Goal: Communication & Community: Answer question/provide support

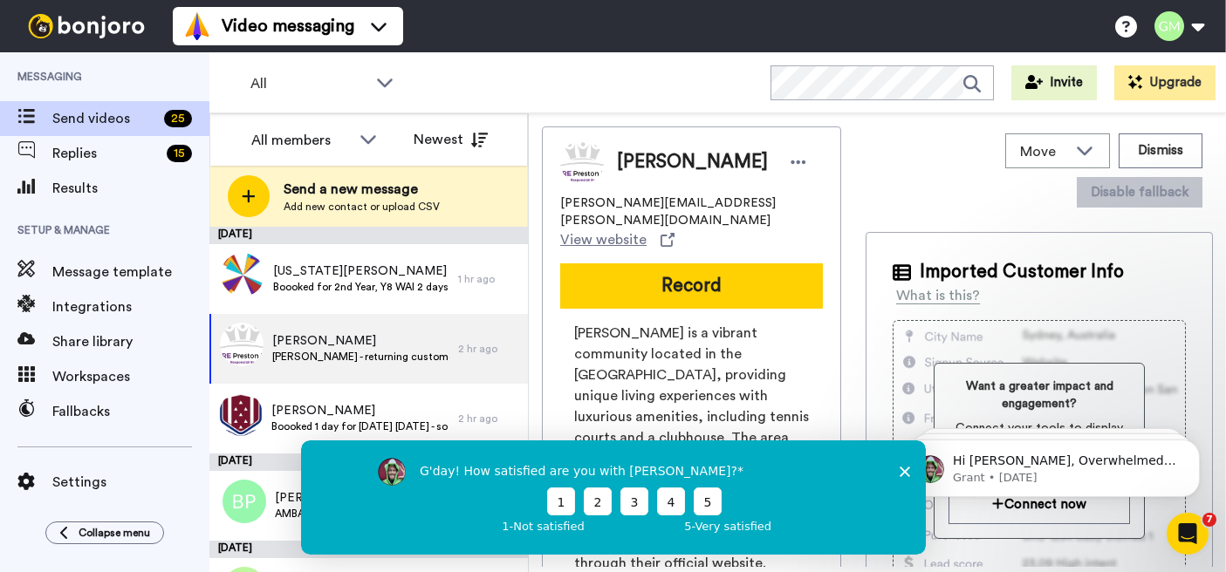
click at [712, 518] on div "G'day! How satisfied are you with Bonjoro? 1 2 3 4 5 1 - Not satisfied 5 - Very…" at bounding box center [633, 497] width 429 height 79
click at [712, 507] on button "5" at bounding box center [707, 502] width 28 height 28
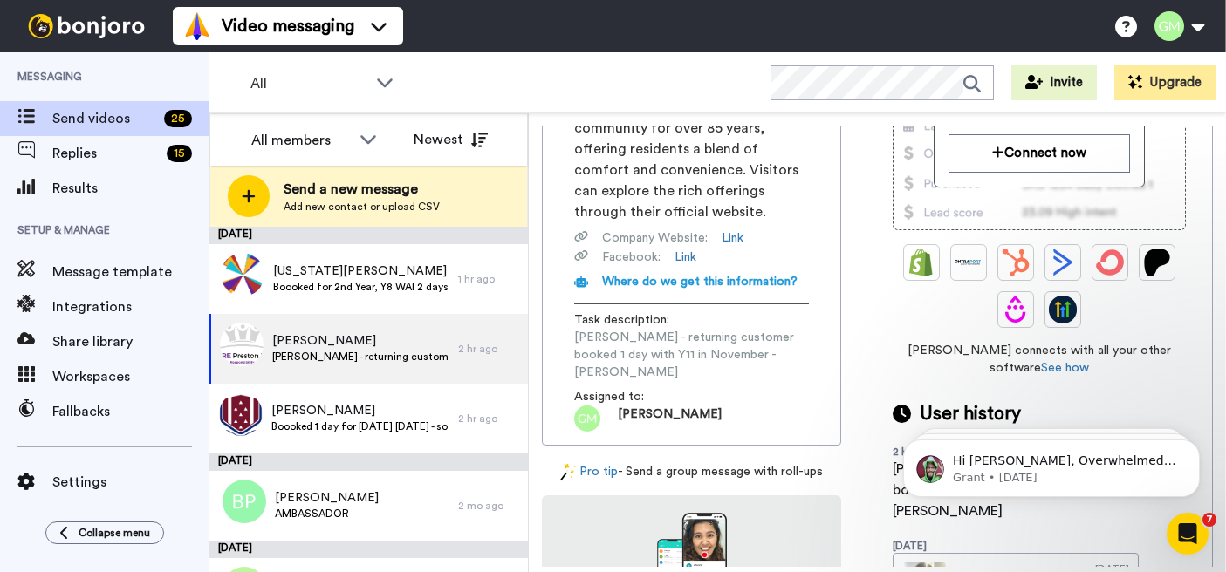
scroll to position [348, 0]
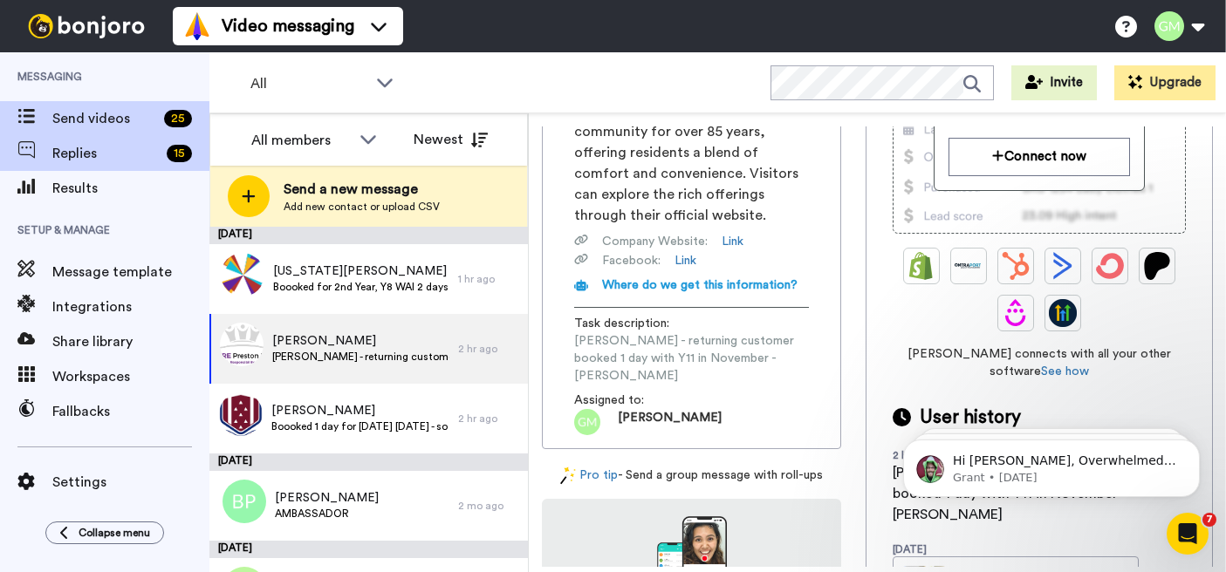
click at [134, 163] on span "Replies" at bounding box center [105, 153] width 107 height 21
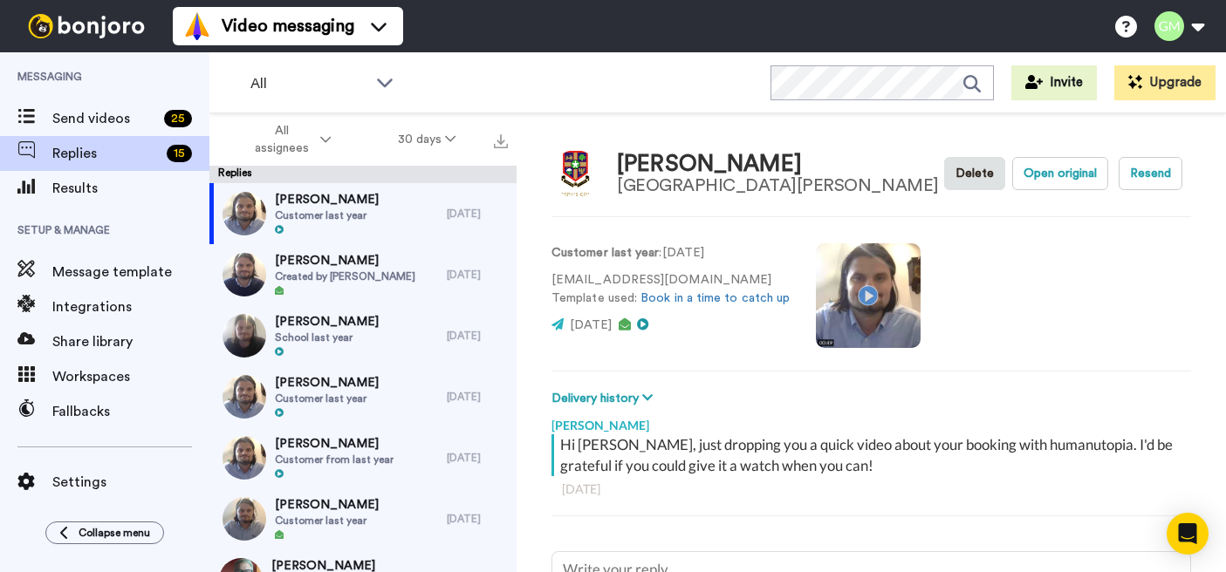
scroll to position [7, 0]
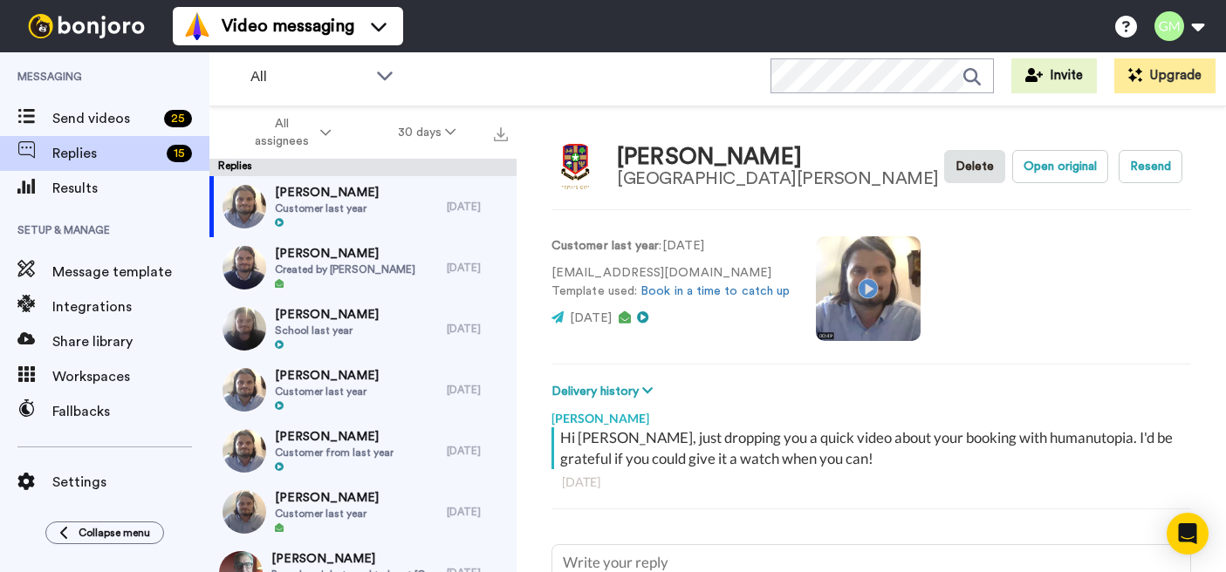
type textarea "x"
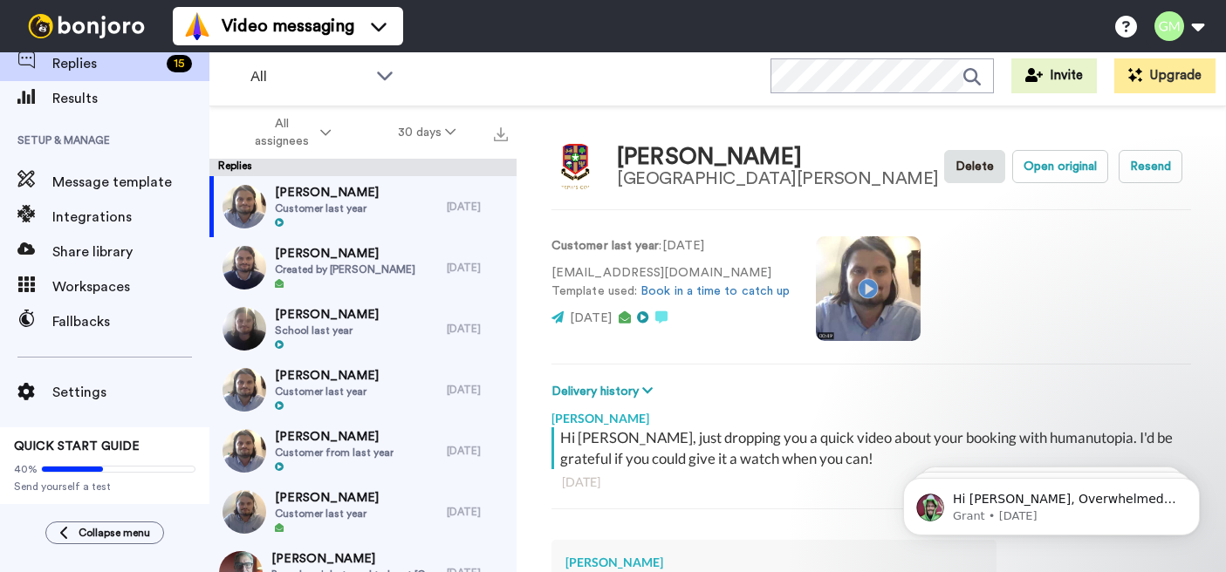
scroll to position [0, 0]
click at [117, 60] on span "Replies" at bounding box center [105, 63] width 107 height 21
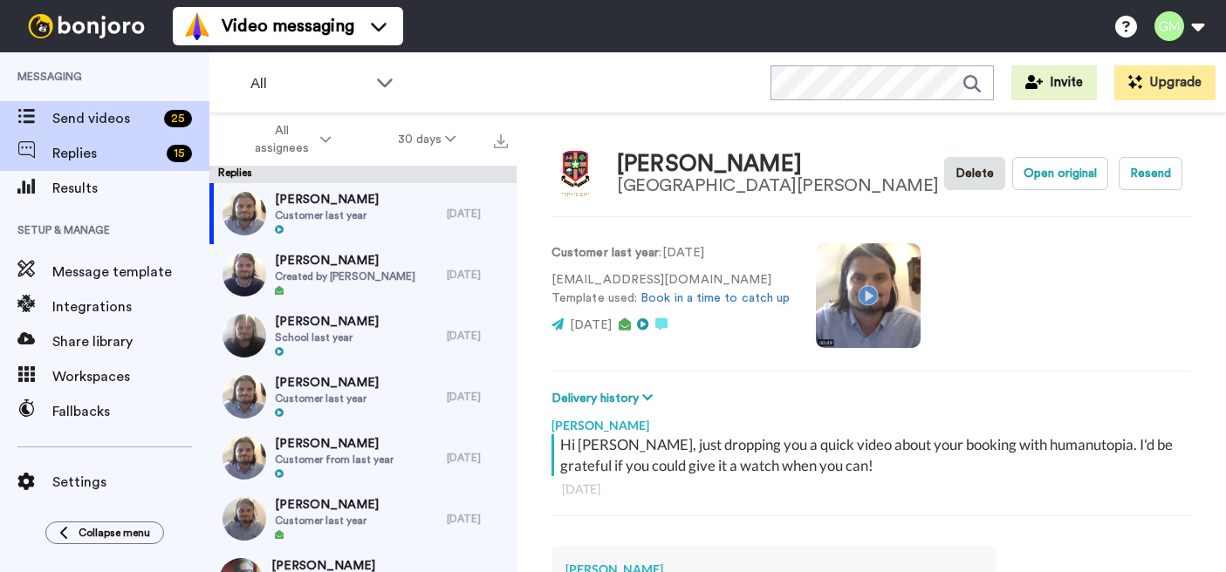
scroll to position [7, 0]
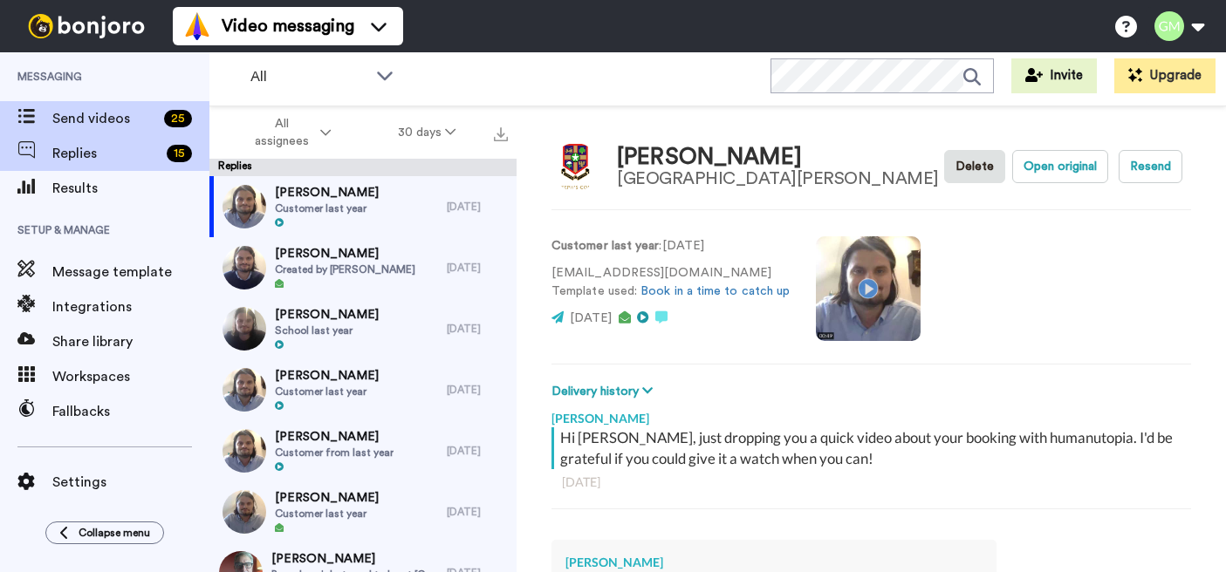
click at [147, 120] on span "Send videos" at bounding box center [104, 118] width 105 height 21
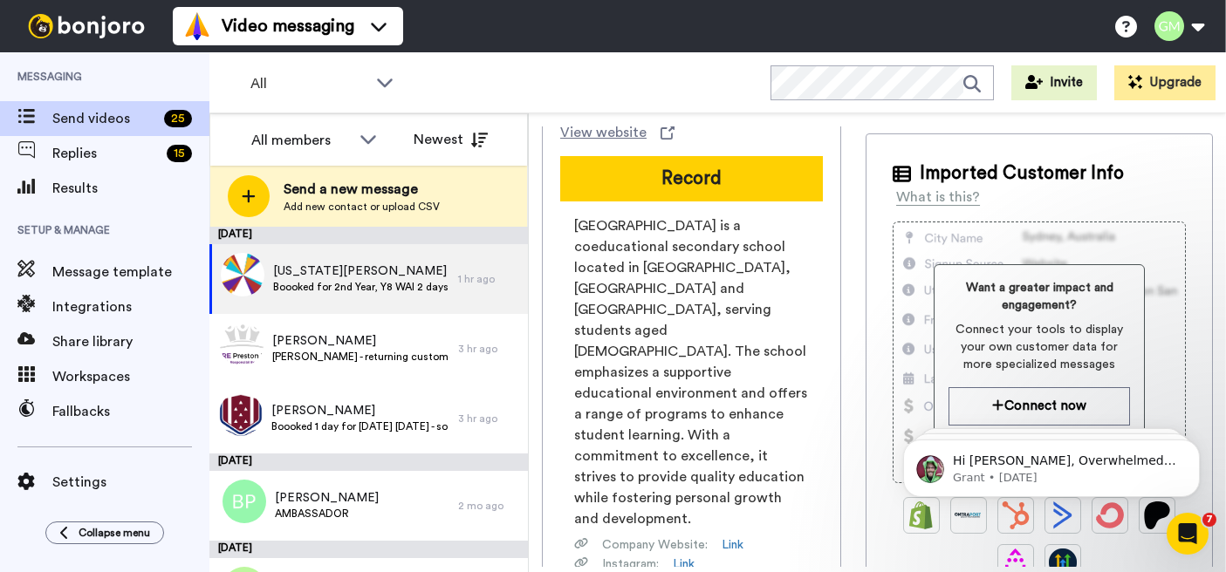
scroll to position [92, 0]
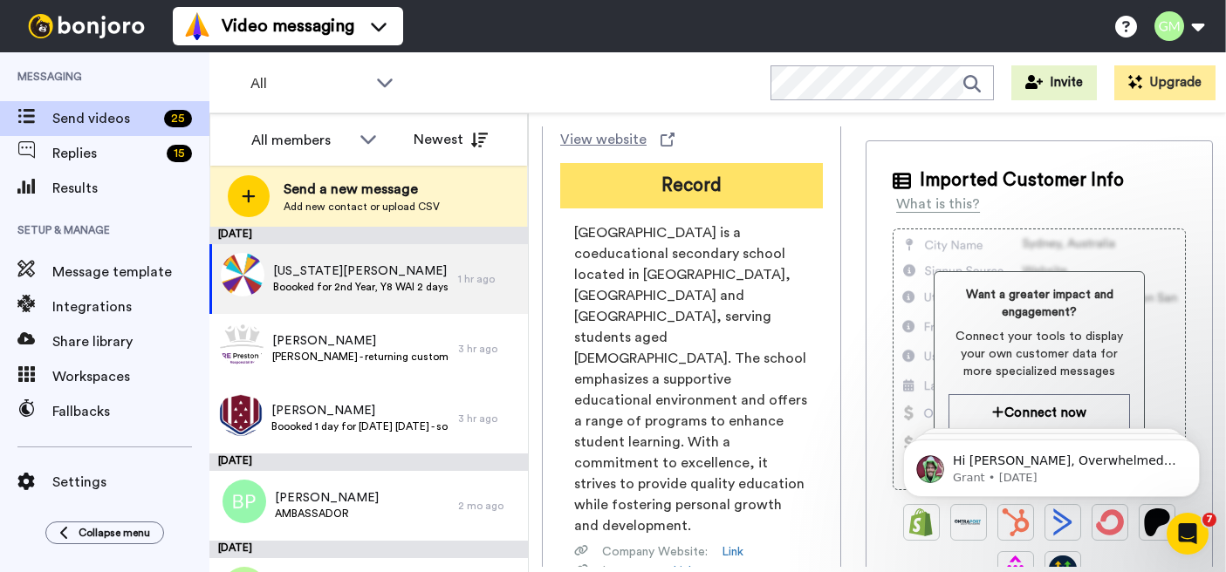
click at [716, 185] on button "Record" at bounding box center [691, 185] width 263 height 45
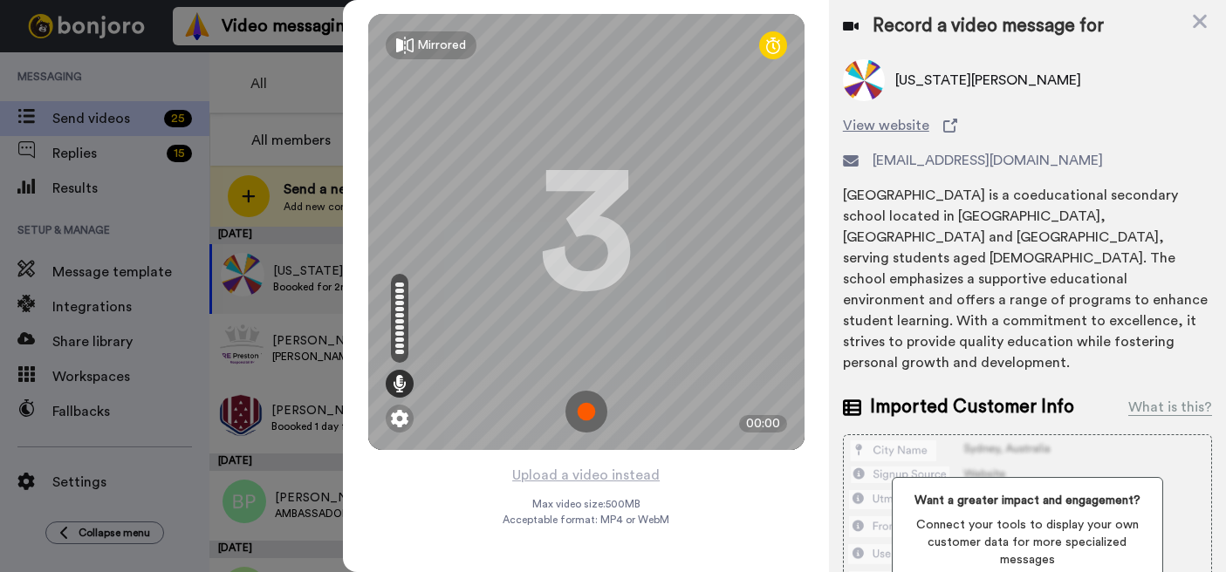
click at [580, 423] on img at bounding box center [586, 412] width 42 height 42
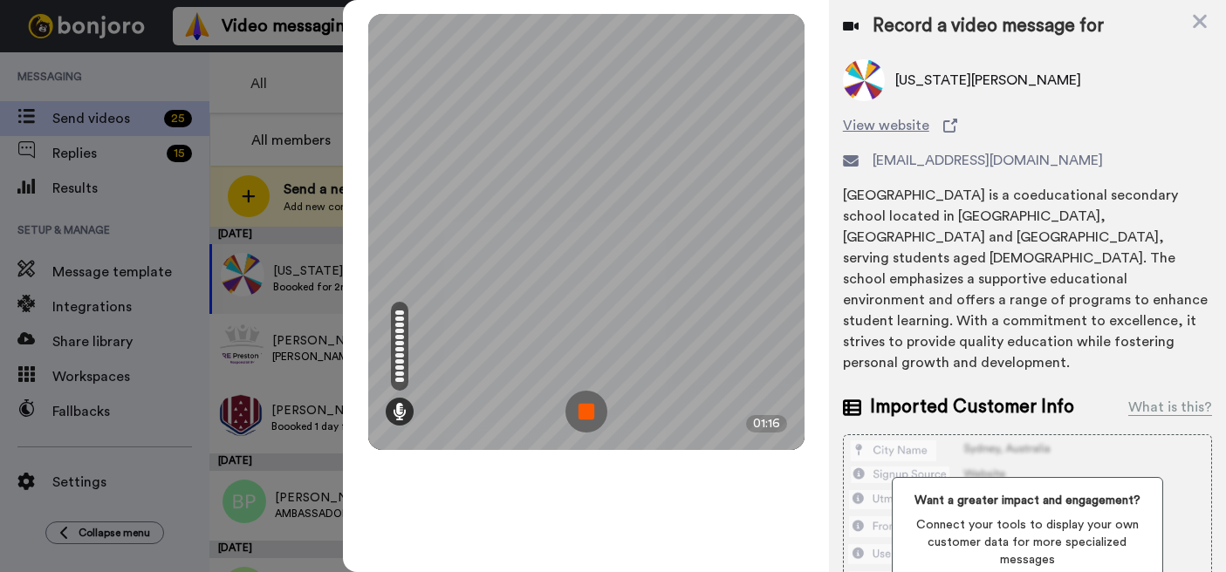
click at [588, 414] on img at bounding box center [586, 412] width 42 height 42
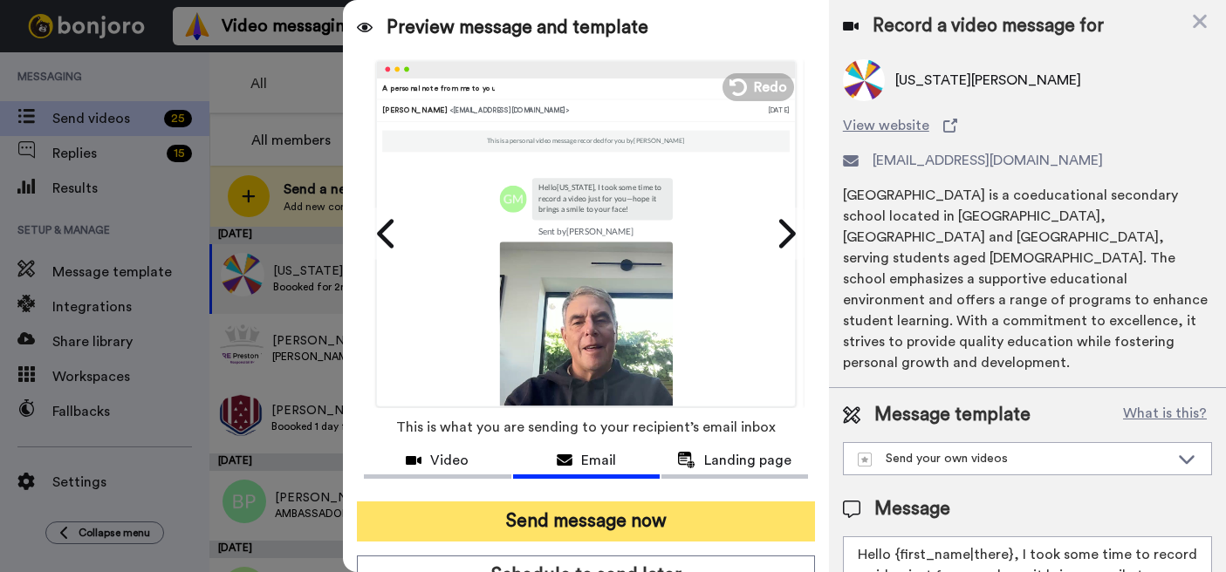
click at [592, 531] on button "Send message now" at bounding box center [585, 522] width 457 height 40
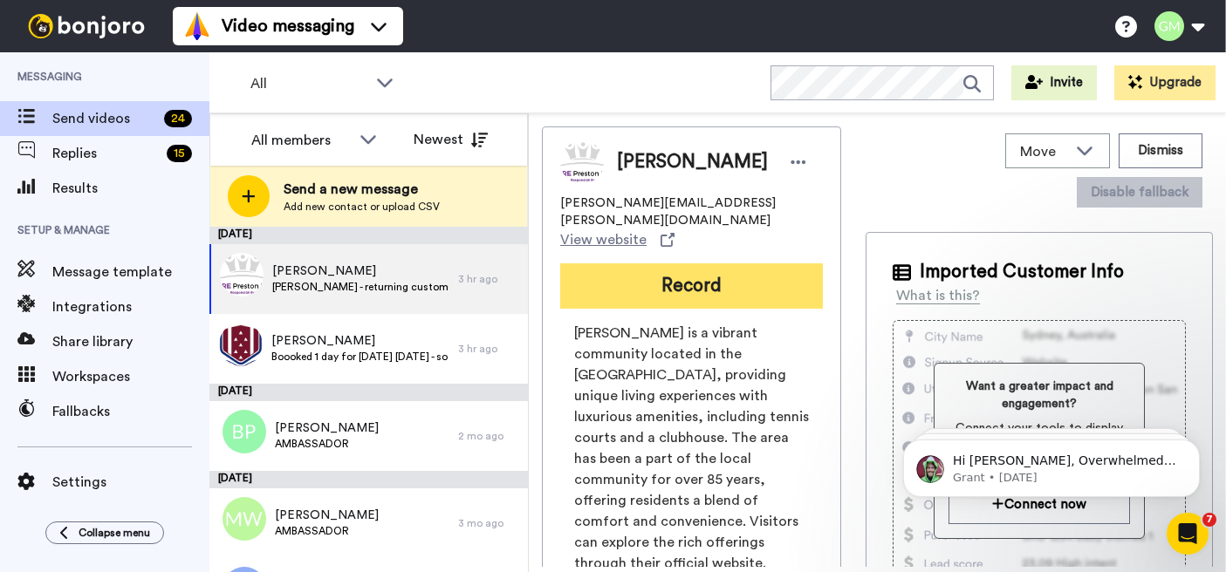
click at [698, 269] on button "Record" at bounding box center [691, 286] width 263 height 45
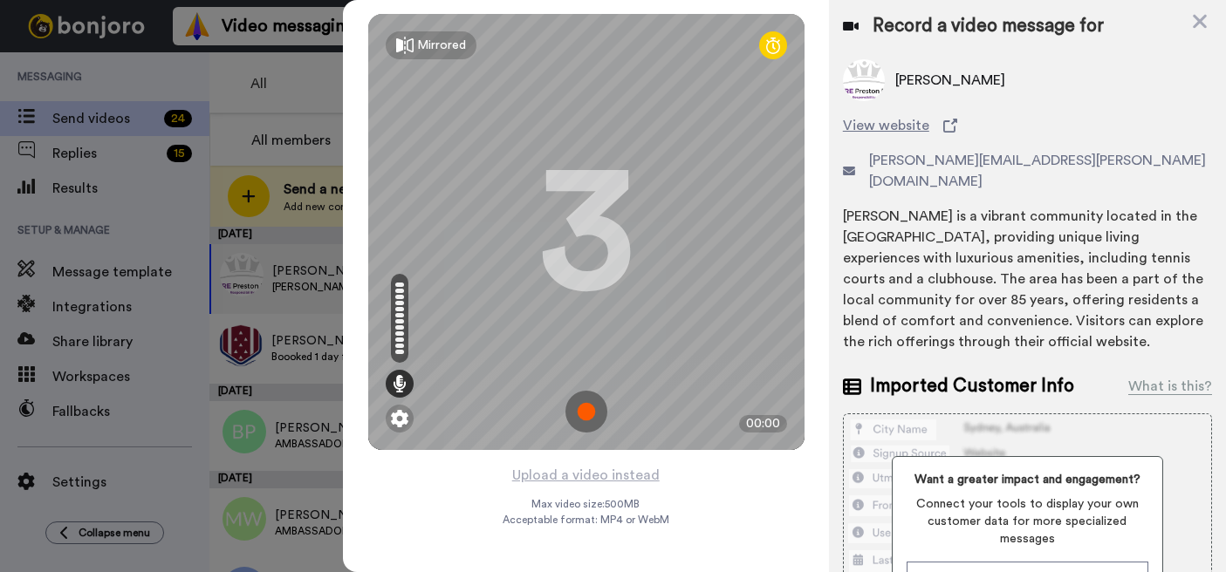
click at [580, 428] on img at bounding box center [586, 412] width 42 height 42
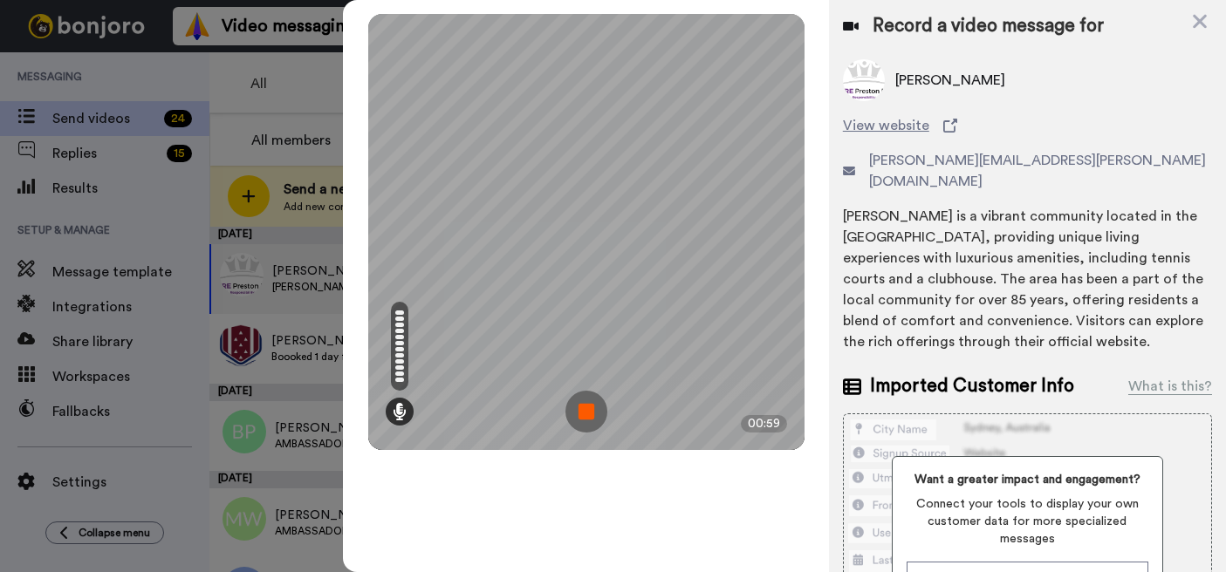
click at [595, 418] on img at bounding box center [586, 412] width 42 height 42
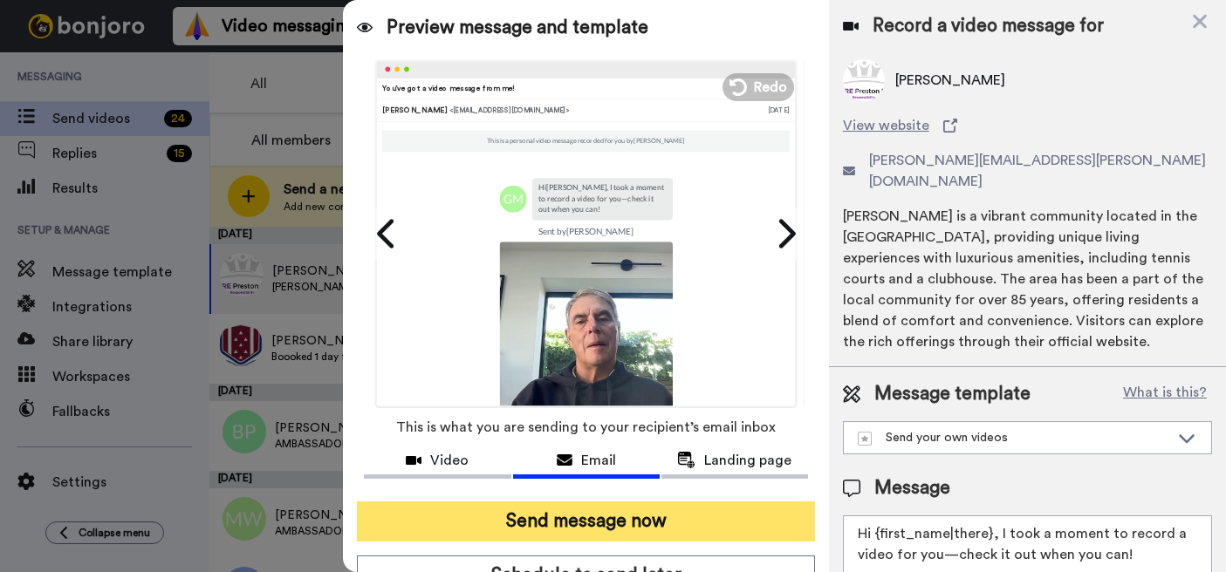
click at [572, 529] on button "Send message now" at bounding box center [585, 522] width 457 height 40
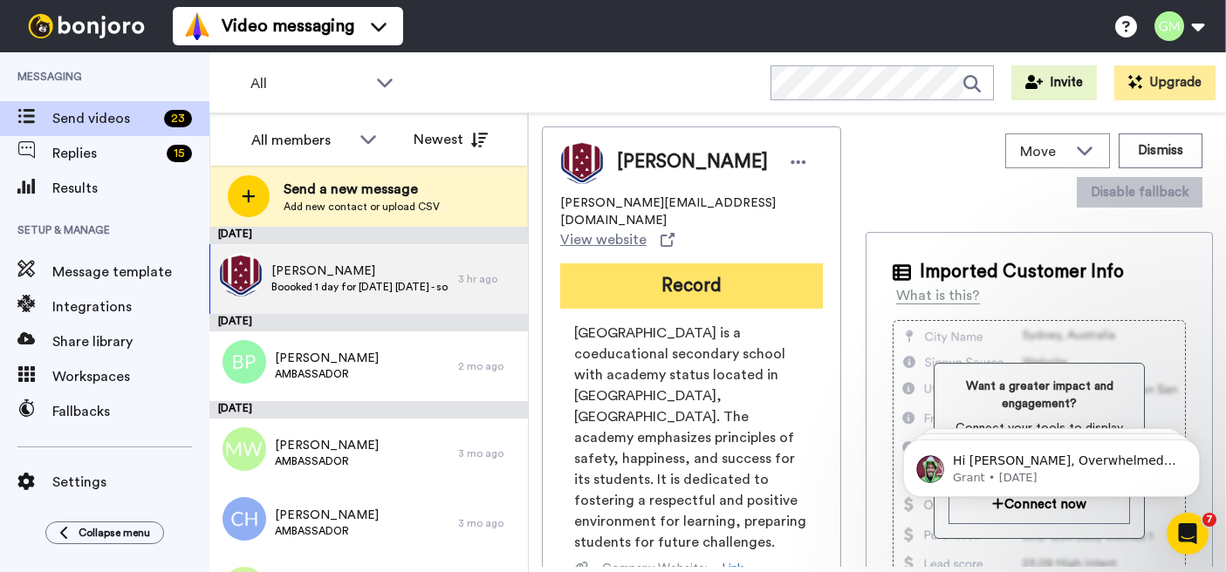
click at [706, 269] on button "Record" at bounding box center [691, 286] width 263 height 45
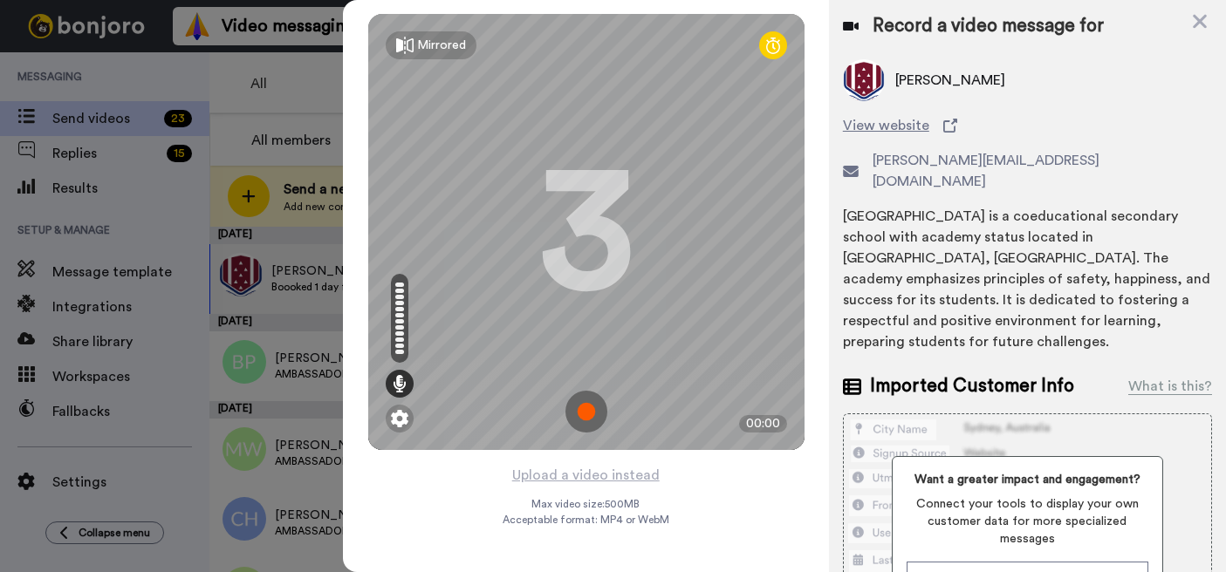
click at [596, 407] on img at bounding box center [586, 412] width 42 height 42
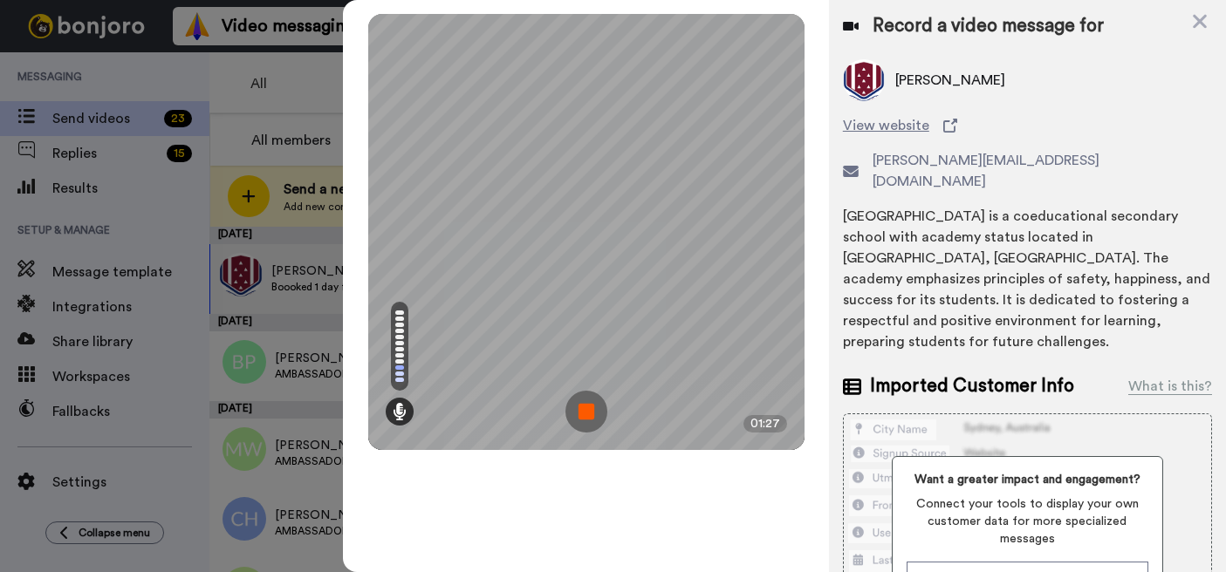
click at [596, 407] on img at bounding box center [586, 412] width 42 height 42
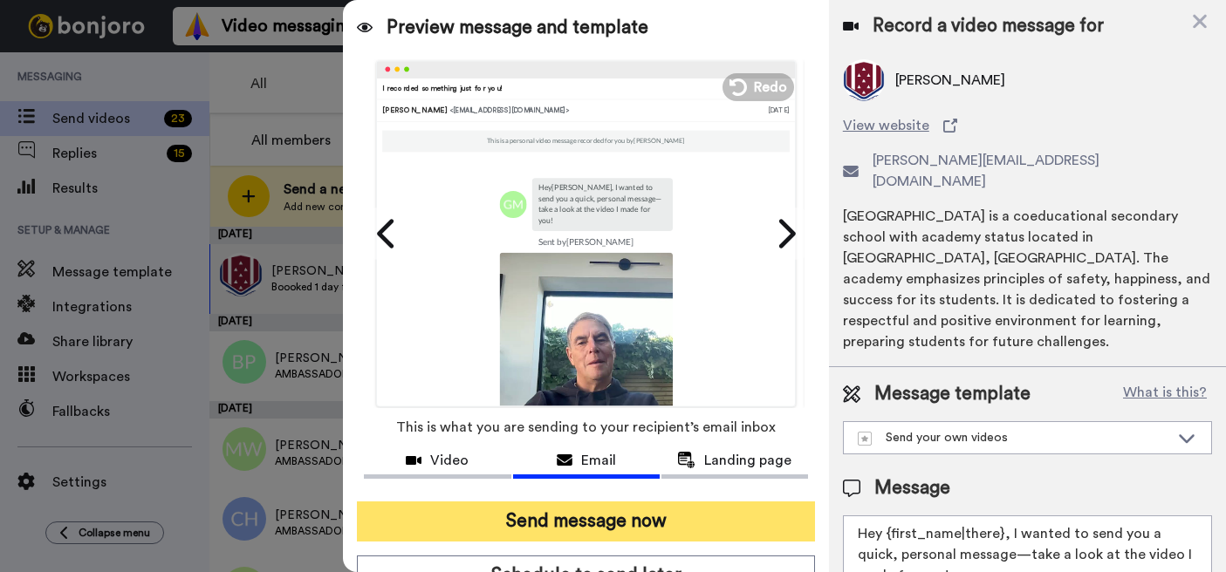
click at [601, 516] on button "Send message now" at bounding box center [585, 522] width 457 height 40
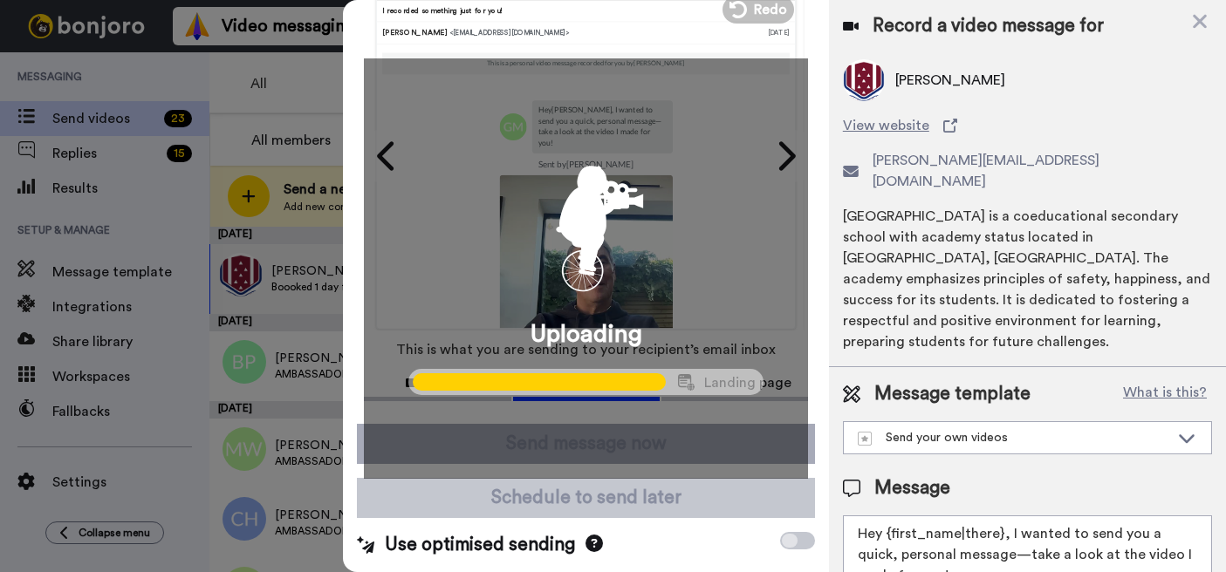
scroll to position [77, 0]
